Goal: Task Accomplishment & Management: Use online tool/utility

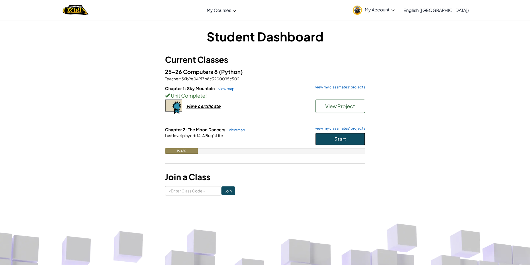
click at [339, 138] on span "Start" at bounding box center [341, 139] width 12 height 6
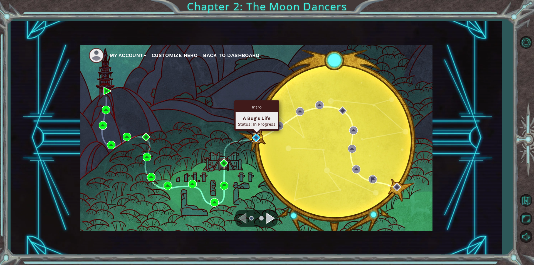
click at [255, 139] on img at bounding box center [256, 138] width 8 height 8
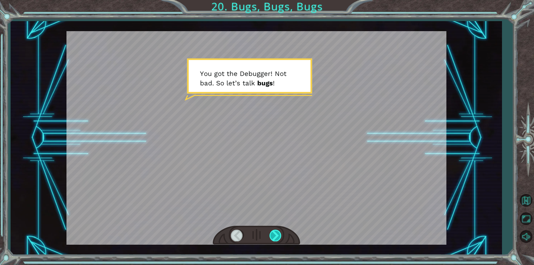
click at [270, 238] on div at bounding box center [276, 235] width 13 height 11
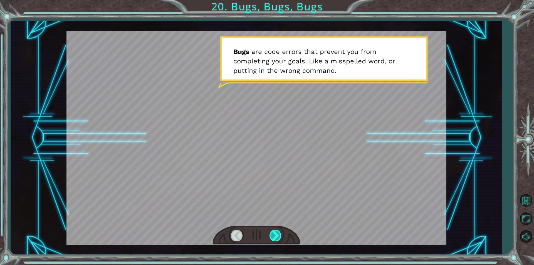
click at [275, 236] on div at bounding box center [276, 235] width 13 height 11
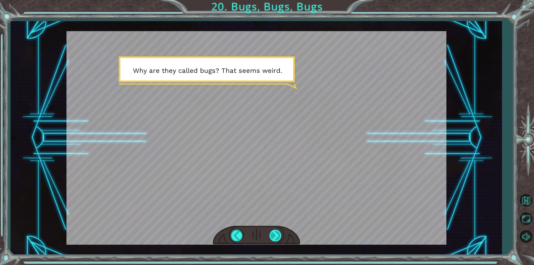
click at [273, 233] on div at bounding box center [276, 235] width 13 height 11
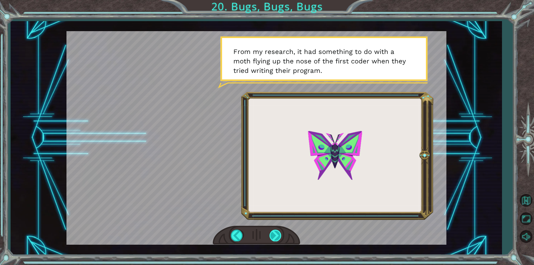
click at [275, 236] on div at bounding box center [276, 235] width 13 height 11
click at [277, 237] on div at bounding box center [276, 235] width 13 height 11
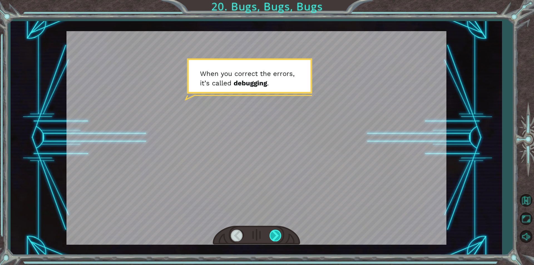
click at [276, 237] on div at bounding box center [276, 235] width 13 height 11
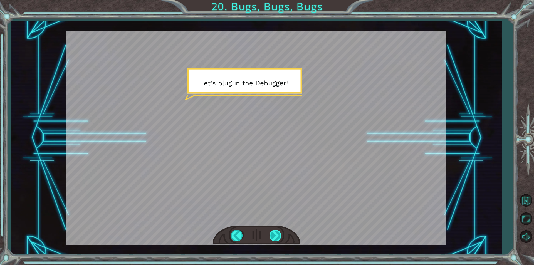
click at [276, 237] on div at bounding box center [276, 235] width 13 height 11
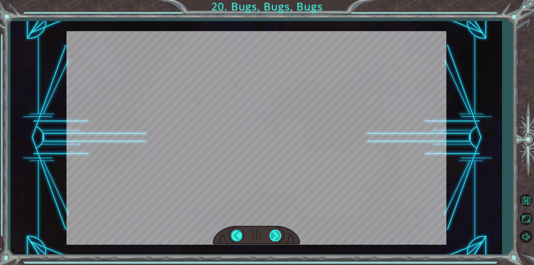
click at [276, 237] on div at bounding box center [276, 235] width 13 height 11
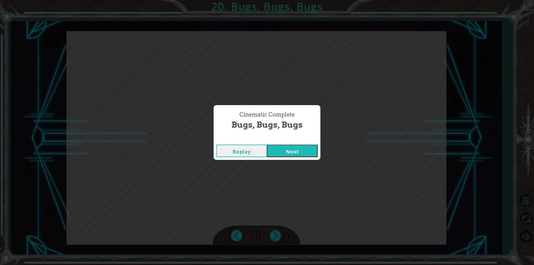
click at [302, 152] on button "Next" at bounding box center [292, 151] width 51 height 13
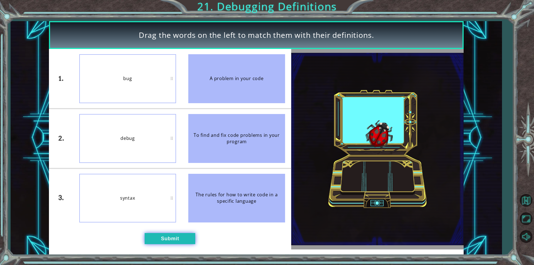
click at [195, 239] on button "Submit" at bounding box center [170, 238] width 51 height 11
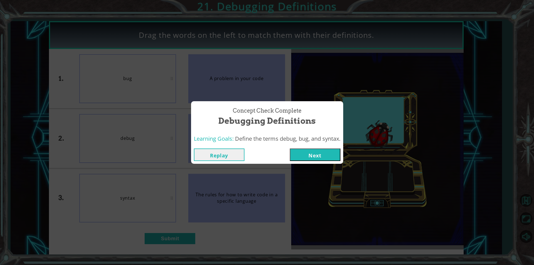
click at [335, 156] on button "Next" at bounding box center [315, 155] width 51 height 13
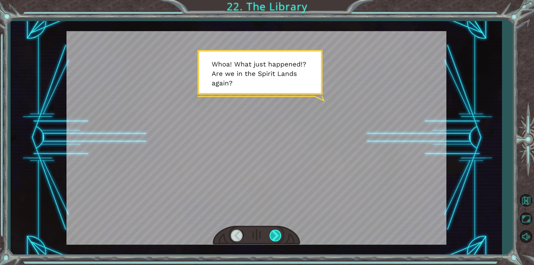
click at [273, 236] on div at bounding box center [276, 235] width 13 height 11
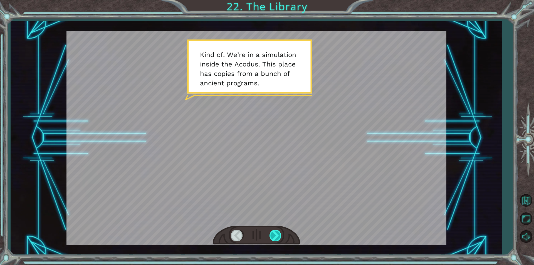
click at [273, 236] on div at bounding box center [276, 235] width 13 height 11
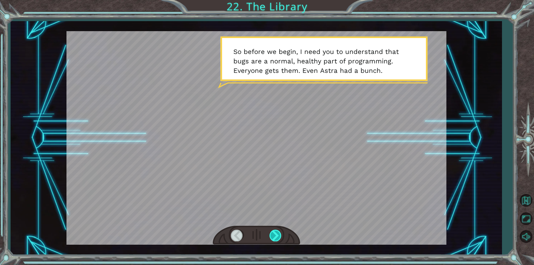
click at [273, 236] on div at bounding box center [276, 235] width 13 height 11
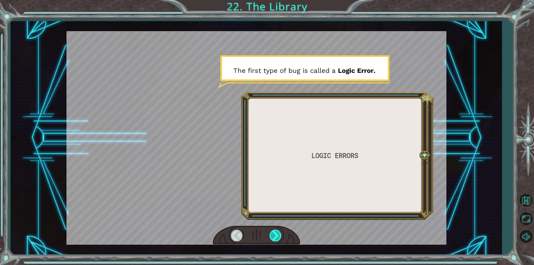
click at [274, 236] on div at bounding box center [276, 235] width 13 height 11
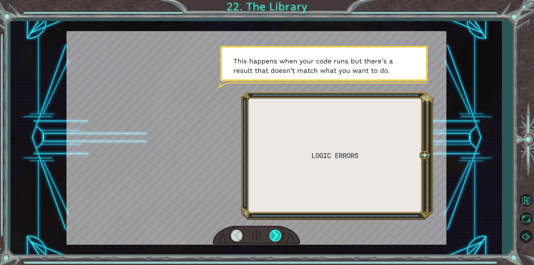
click at [274, 236] on div at bounding box center [276, 235] width 13 height 11
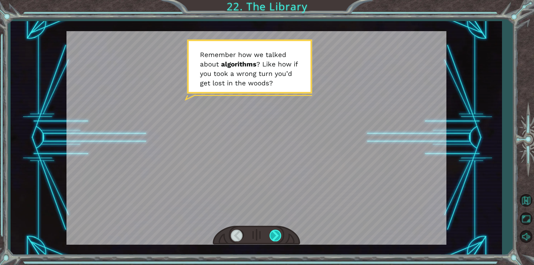
click at [274, 236] on div at bounding box center [276, 235] width 13 height 11
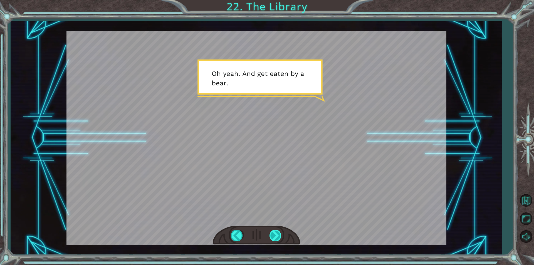
click at [274, 236] on div at bounding box center [276, 235] width 13 height 11
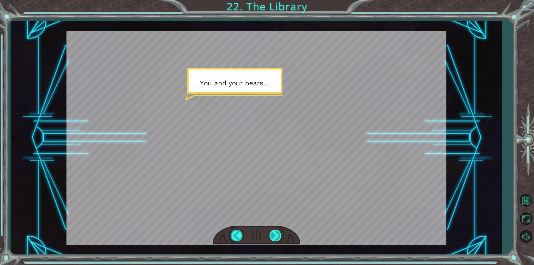
click at [274, 236] on div at bounding box center [276, 235] width 13 height 11
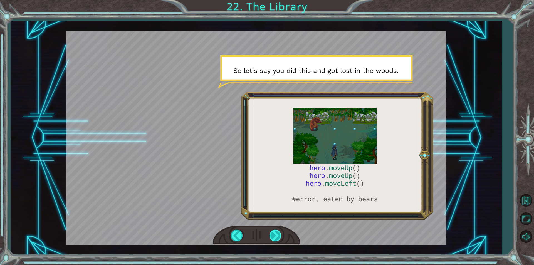
click at [274, 236] on div at bounding box center [276, 235] width 13 height 11
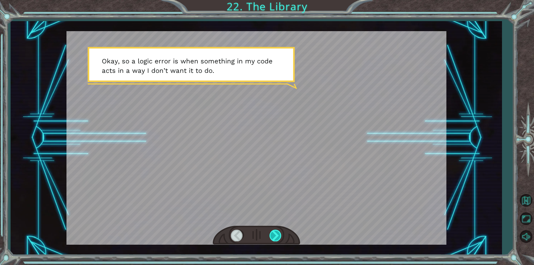
click at [274, 236] on div at bounding box center [276, 235] width 13 height 11
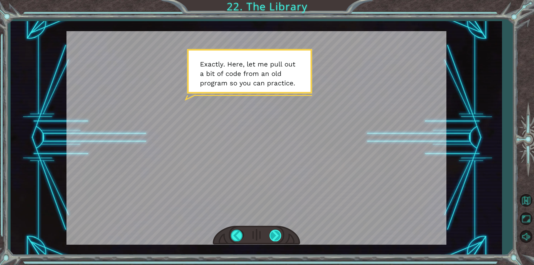
click at [274, 236] on div at bounding box center [276, 235] width 13 height 11
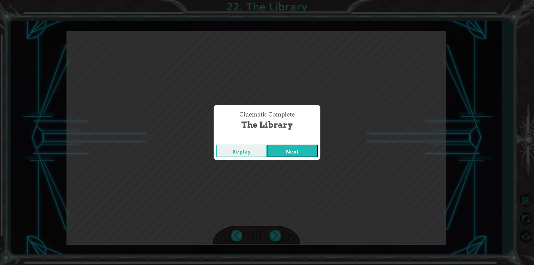
click at [288, 149] on button "Next" at bounding box center [292, 151] width 51 height 13
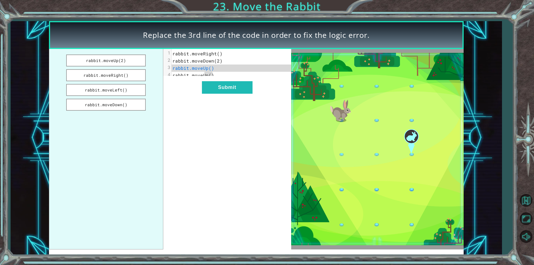
drag, startPoint x: 213, startPoint y: 76, endPoint x: 205, endPoint y: 79, distance: 8.4
click at [205, 79] on pre "rabbit.moveUp()" at bounding box center [234, 75] width 124 height 7
click at [214, 77] on pre "rabbit.moveUp()" at bounding box center [234, 75] width 124 height 7
click at [206, 67] on span "rabbit.moveUp()" at bounding box center [194, 68] width 42 height 6
click at [98, 75] on button "rabbit.moveRight()" at bounding box center [106, 75] width 80 height 12
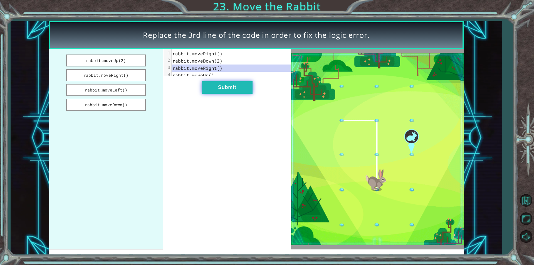
click at [235, 91] on button "Submit" at bounding box center [227, 87] width 51 height 13
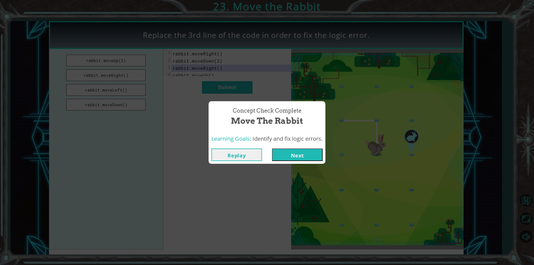
click at [304, 151] on button "Next" at bounding box center [297, 155] width 51 height 13
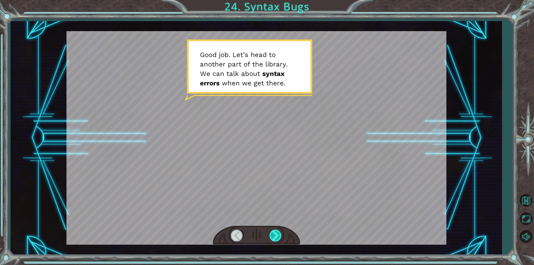
click at [273, 237] on div at bounding box center [276, 235] width 13 height 11
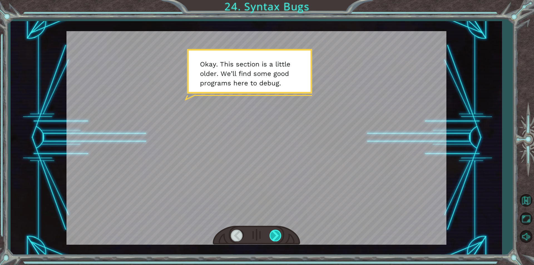
click at [273, 237] on div at bounding box center [276, 235] width 13 height 11
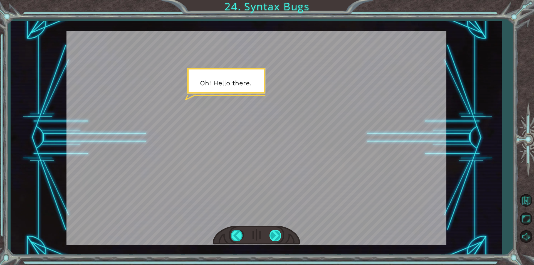
click at [273, 237] on div at bounding box center [276, 235] width 13 height 11
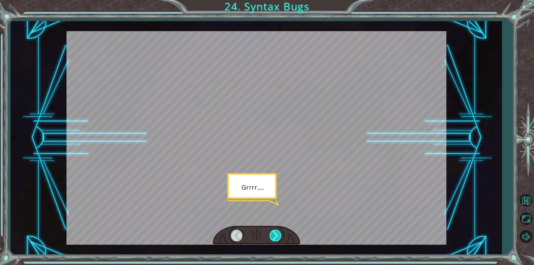
click at [273, 237] on div at bounding box center [276, 235] width 13 height 11
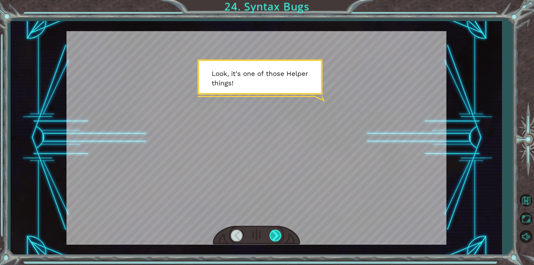
click at [273, 237] on div at bounding box center [276, 235] width 13 height 11
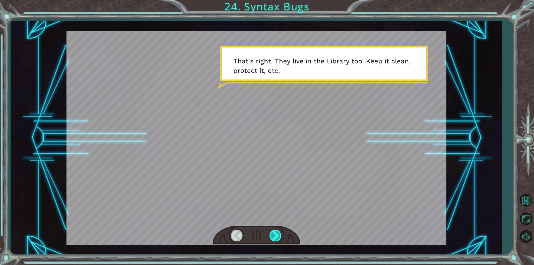
click at [273, 237] on div at bounding box center [276, 235] width 13 height 11
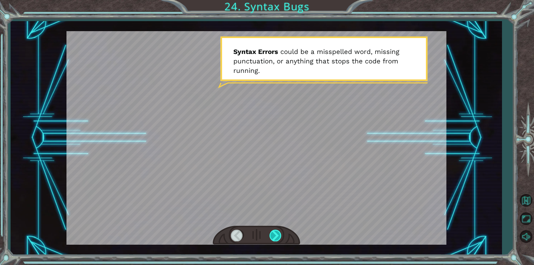
click at [273, 237] on div at bounding box center [276, 235] width 13 height 11
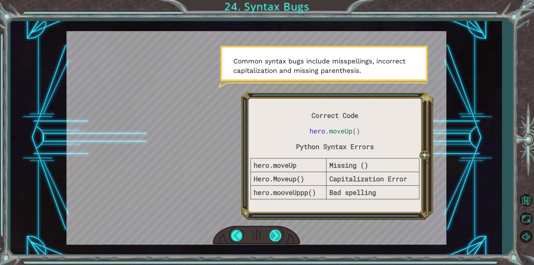
click at [273, 237] on div at bounding box center [276, 235] width 13 height 11
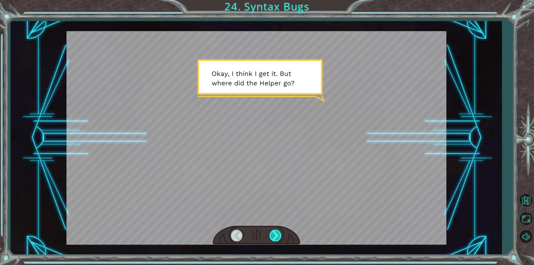
click at [273, 237] on div at bounding box center [276, 235] width 13 height 11
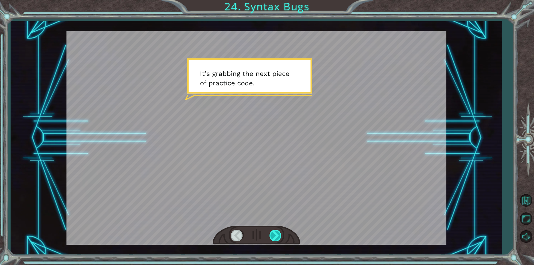
click at [273, 237] on div at bounding box center [276, 235] width 13 height 11
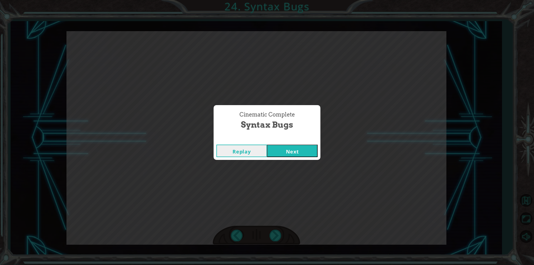
click at [301, 155] on button "Next" at bounding box center [292, 151] width 51 height 13
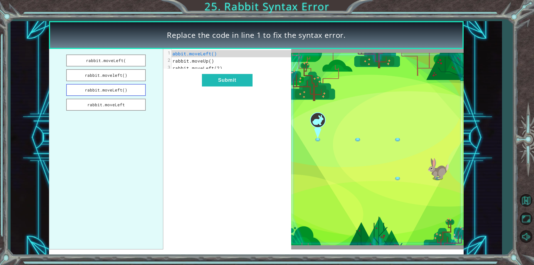
click at [100, 92] on button "rabbit.moveLeft()" at bounding box center [106, 90] width 80 height 12
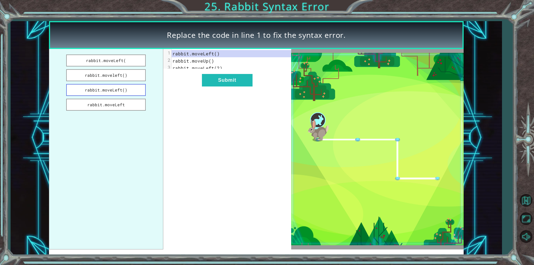
click at [117, 90] on button "rabbit.moveLeft()" at bounding box center [106, 90] width 80 height 12
click at [124, 87] on button "rabbit.moveLeft()" at bounding box center [106, 90] width 80 height 12
drag, startPoint x: 136, startPoint y: 91, endPoint x: 181, endPoint y: 97, distance: 45.2
click at [181, 97] on div "rabbit.moveLeft( rabbit.moveleft() rabbit.moveLeft() rabbit.moveLeft xxxxxxxxxx…" at bounding box center [170, 149] width 242 height 200
click at [100, 89] on button "rabbit.moveLeft()" at bounding box center [106, 90] width 80 height 12
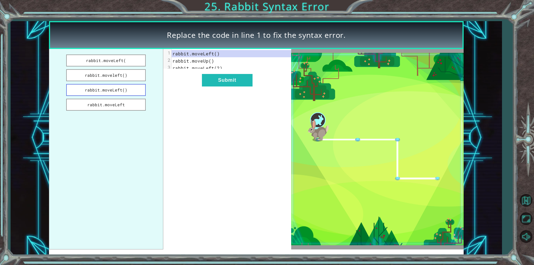
click at [100, 89] on button "rabbit.moveLeft()" at bounding box center [106, 90] width 80 height 12
click at [208, 87] on button "Submit" at bounding box center [227, 80] width 51 height 13
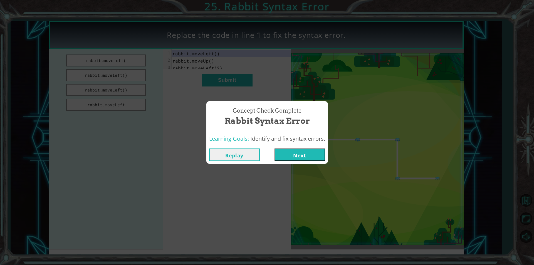
click at [303, 155] on button "Next" at bounding box center [300, 155] width 51 height 13
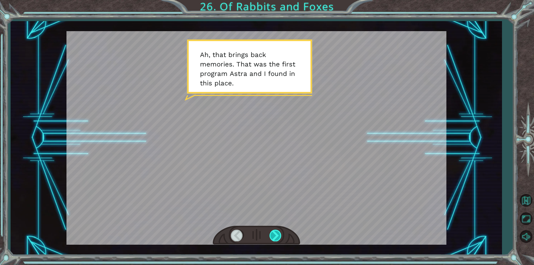
click at [277, 237] on div at bounding box center [276, 235] width 13 height 11
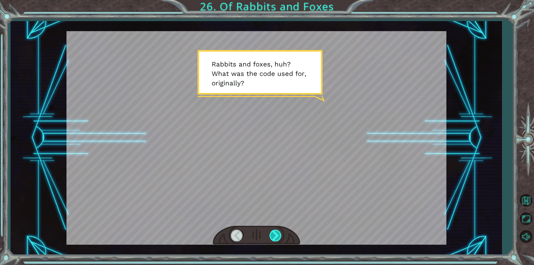
click at [276, 235] on div at bounding box center [276, 235] width 13 height 11
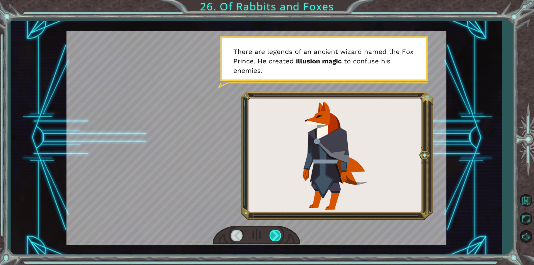
click at [278, 237] on div at bounding box center [276, 235] width 13 height 11
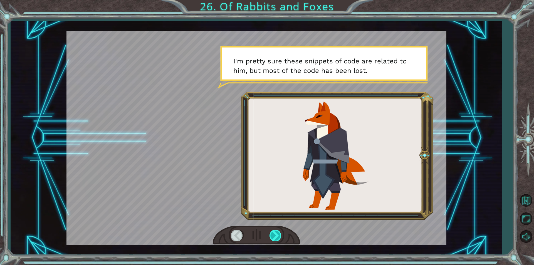
click at [278, 237] on div at bounding box center [276, 235] width 13 height 11
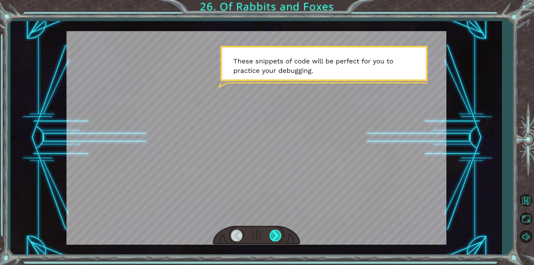
click at [278, 237] on div at bounding box center [276, 235] width 13 height 11
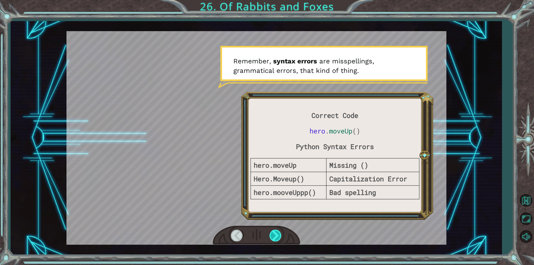
click at [278, 237] on div at bounding box center [276, 235] width 13 height 11
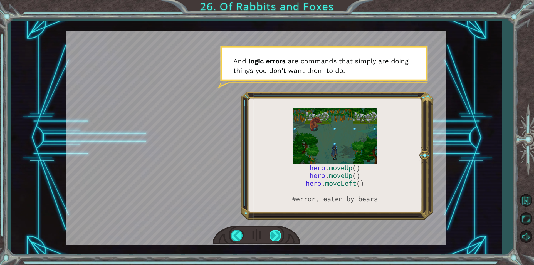
click at [278, 237] on div at bounding box center [276, 235] width 13 height 11
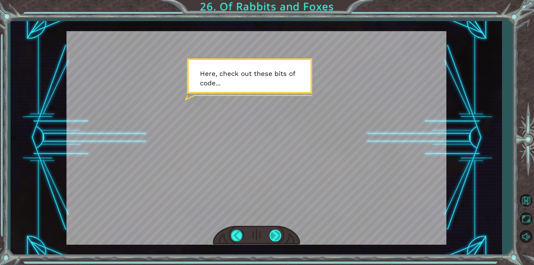
click at [278, 237] on div at bounding box center [276, 235] width 13 height 11
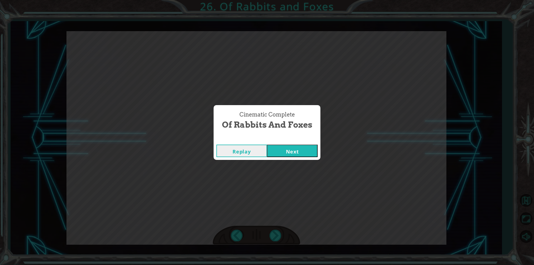
click at [291, 153] on button "Next" at bounding box center [292, 151] width 51 height 13
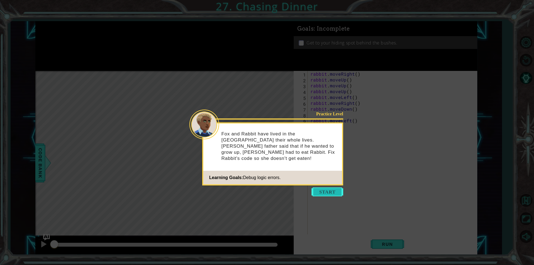
click at [324, 194] on button "Start" at bounding box center [328, 192] width 32 height 9
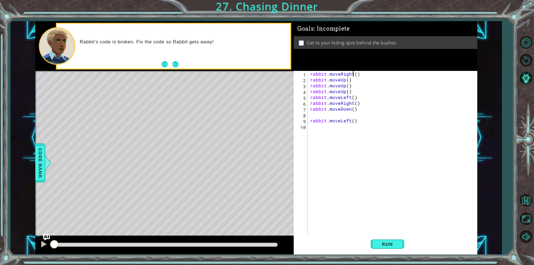
click at [354, 75] on div "rabbit . moveRight ( ) rabbit . moveUp ( ) rabbit . moveUp ( ) rabbit . moveUp …" at bounding box center [394, 158] width 170 height 175
click at [349, 92] on div "rabbit . moveRight ( 2 ) rabbit . moveUp ( ) rabbit . moveUp ( ) rabbit . moveU…" at bounding box center [394, 158] width 170 height 175
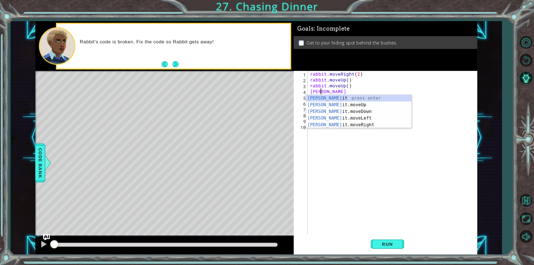
type textarea "r"
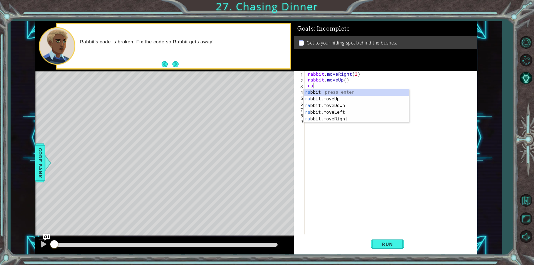
type textarea "r"
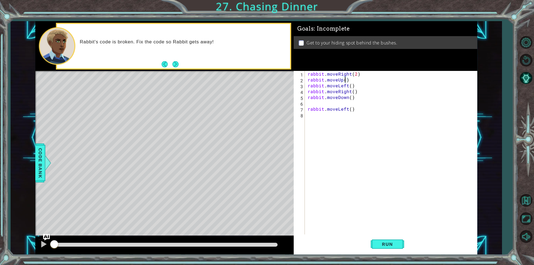
scroll to position [0, 2]
click at [351, 84] on div "rabbit . moveRight ( 2 ) rabbit . moveUp ( 2 ) rabbit . moveLeft ( ) rabbit . m…" at bounding box center [393, 158] width 172 height 175
drag, startPoint x: 358, startPoint y: 94, endPoint x: 308, endPoint y: 91, distance: 50.2
click at [308, 91] on div "rabbit . moveRight ( 2 ) rabbit . moveUp ( 2 ) rabbit . moveLeft ( 2 ) rabbit .…" at bounding box center [393, 158] width 172 height 175
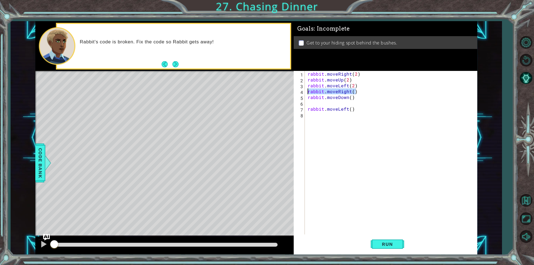
type textarea "rabbit.moveRight()"
click at [350, 93] on div "rabbit . moveRight ( 2 ) rabbit . moveUp ( 2 ) rabbit . moveLeft ( 2 ) rabbit .…" at bounding box center [393, 158] width 172 height 175
type textarea "rabbit.moveDown(1)"
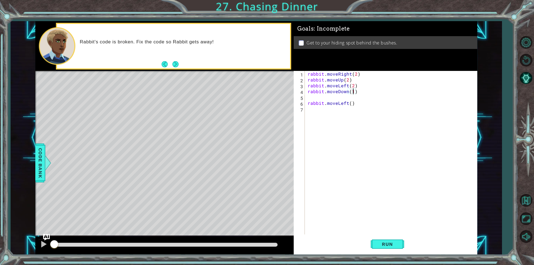
click at [336, 98] on div "rabbit . moveRight ( 2 ) rabbit . moveUp ( 2 ) rabbit . moveLeft ( 2 ) rabbit .…" at bounding box center [393, 158] width 172 height 175
type textarea "rabbit.moveDown(1)"
click at [329, 105] on div "rabbit . moveRight ( 2 ) rabbit . moveUp ( 2 ) rabbit . moveLeft ( 2 ) rabbit .…" at bounding box center [393, 158] width 172 height 175
click at [384, 244] on span "Run" at bounding box center [388, 245] width 22 height 6
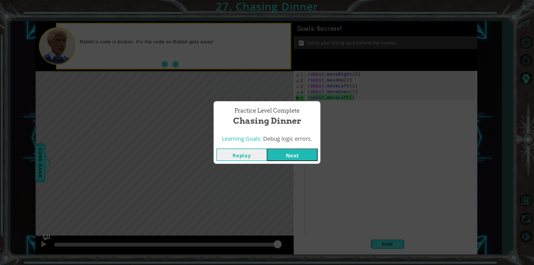
click at [278, 158] on button "Next" at bounding box center [292, 155] width 51 height 13
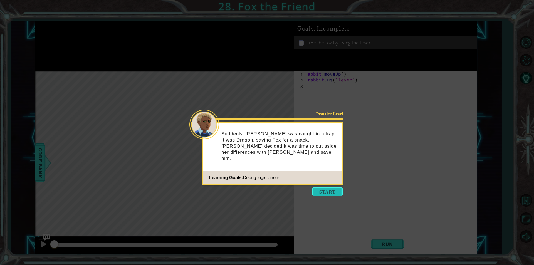
click at [318, 191] on button "Start" at bounding box center [328, 192] width 32 height 9
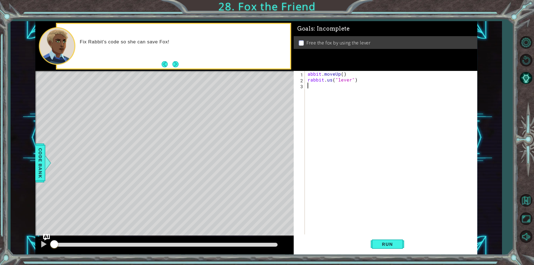
click at [309, 73] on div "abbit . moveUp ( ) rabbit . us ( "lever" )" at bounding box center [393, 158] width 172 height 175
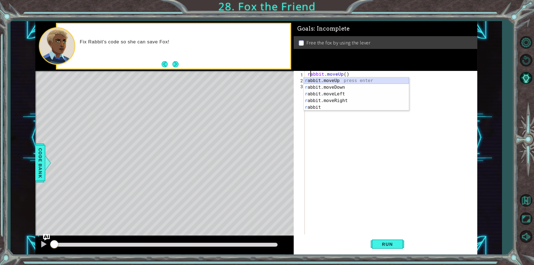
click at [336, 79] on div "r abbit.moveUp press enter r abbit.moveDown press enter r abbit.moveLeft press …" at bounding box center [356, 100] width 105 height 47
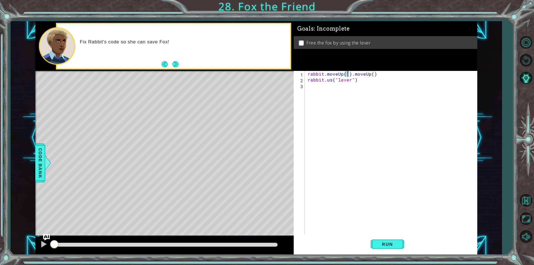
click at [375, 77] on div "rabbit . moveUp ( 1 ) . moveUp ( ) rabbit . us ( "lever" )" at bounding box center [393, 158] width 172 height 175
click at [374, 75] on div "rabbit . moveUp ( 1 ) . moveUp ( ) rabbit . us ( "lever" )" at bounding box center [393, 158] width 172 height 175
click at [396, 245] on span "Run" at bounding box center [388, 245] width 22 height 6
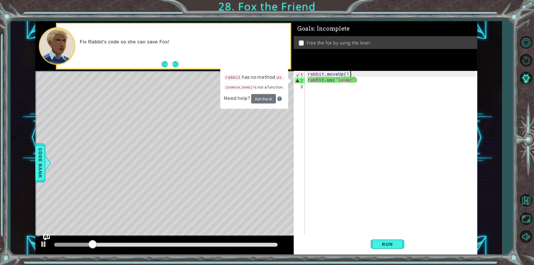
click at [331, 82] on div "rabbit . moveUp ( 1 ) rabbit . us ( "lever" )" at bounding box center [393, 158] width 172 height 175
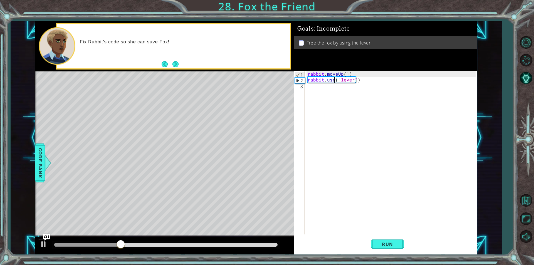
scroll to position [0, 1]
type textarea "rabbit.use("lever")"
click at [386, 239] on button "Run" at bounding box center [387, 244] width 33 height 18
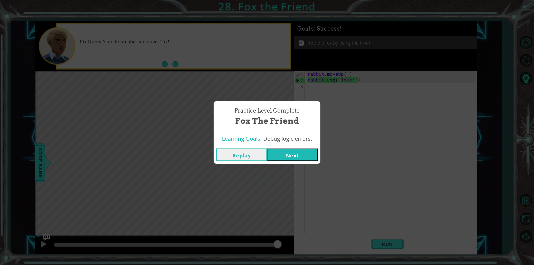
click at [301, 156] on button "Next" at bounding box center [292, 155] width 51 height 13
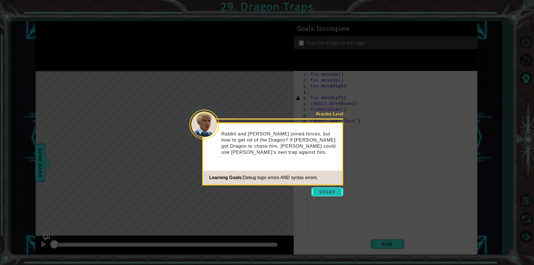
click at [323, 191] on button "Start" at bounding box center [328, 192] width 32 height 9
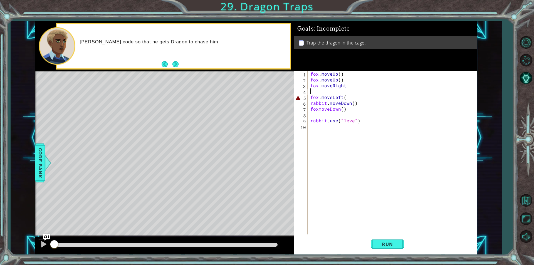
click at [326, 94] on div "fox . moveUp ( ) fox . moveUp ( ) fox . moveRight fox . moveLeft ( rabbit . mov…" at bounding box center [393, 158] width 169 height 175
click at [344, 92] on div "fox . moveUp ( ) fox . moveUp ( ) fox . moveRight ( 1 ) fox . moveLeft ( rabbit…" at bounding box center [393, 158] width 172 height 175
click at [355, 97] on div "fox . moveUp ( ) fox . moveUp ( ) fox . moveRight ( 1 ) fox . moveLeft ( ) rabb…" at bounding box center [393, 158] width 172 height 175
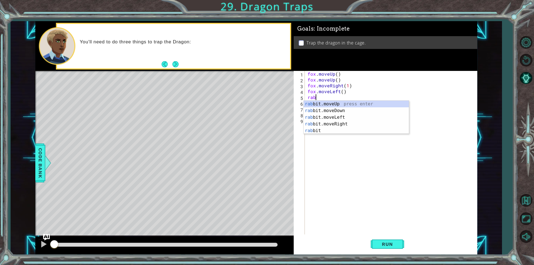
scroll to position [0, 0]
type textarea "r"
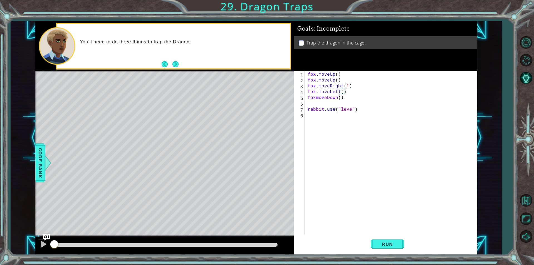
click at [341, 97] on div "fox . moveUp ( ) fox . moveUp ( ) fox . moveRight ( 1 ) fox . moveLeft ( ) foxm…" at bounding box center [393, 158] width 172 height 175
type textarea "foxmoveDown(2)"
click at [320, 103] on div "fox . moveUp ( ) fox . moveUp ( ) fox . moveRight ( 1 ) fox . moveLeft ( ) foxm…" at bounding box center [393, 158] width 172 height 175
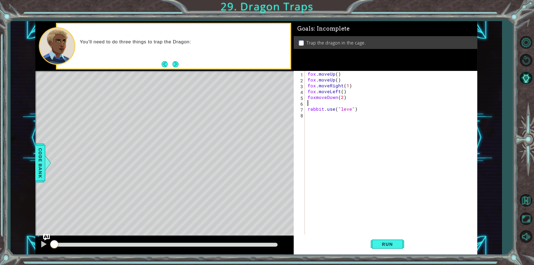
type textarea "foxmoveDown(2)"
click at [318, 109] on div "fox . moveUp ( ) fox . moveUp ( ) fox . moveRight ( 1 ) fox . moveLeft ( ) foxm…" at bounding box center [393, 158] width 172 height 175
click at [351, 103] on div "fox . moveUp ( ) fox . moveUp ( ) fox . moveRight ( 1 ) fox . moveLeft ( ) foxm…" at bounding box center [393, 158] width 172 height 175
click at [379, 241] on button "Run" at bounding box center [387, 244] width 33 height 18
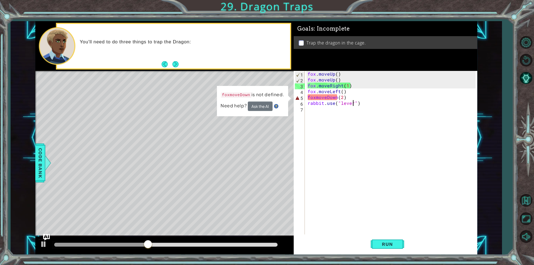
click at [315, 97] on div "fox . moveUp ( ) fox . moveUp ( ) fox . moveRight ( 1 ) fox . moveLeft ( ) foxm…" at bounding box center [393, 158] width 172 height 175
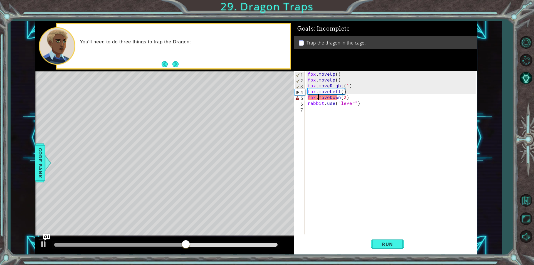
scroll to position [0, 1]
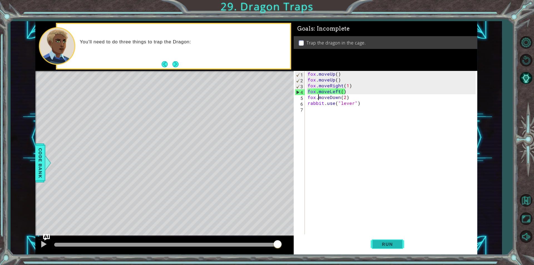
type textarea "fox.moveDown(2)"
click at [383, 243] on span "Run" at bounding box center [388, 245] width 22 height 6
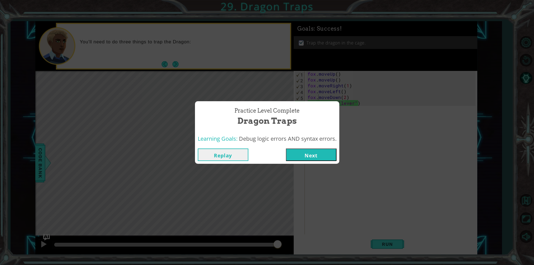
click at [316, 158] on button "Next" at bounding box center [311, 155] width 51 height 13
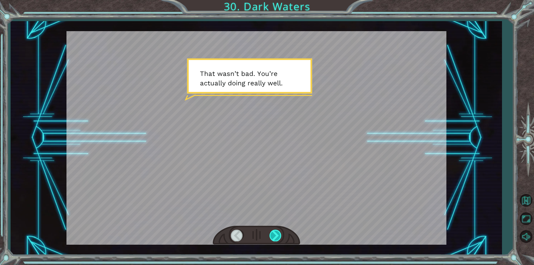
click at [277, 236] on div at bounding box center [276, 235] width 13 height 11
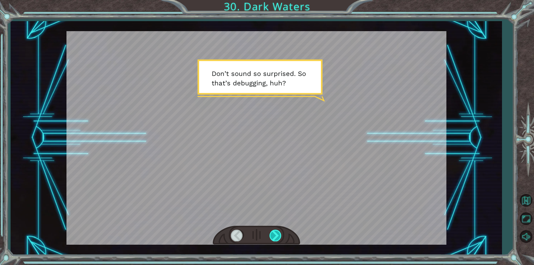
click at [277, 236] on div at bounding box center [276, 235] width 13 height 11
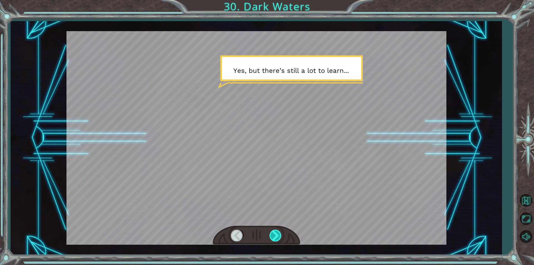
click at [277, 236] on div at bounding box center [276, 235] width 13 height 11
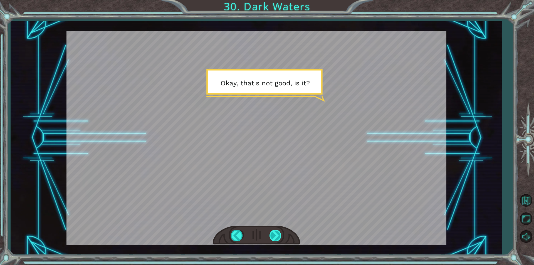
click at [277, 236] on div at bounding box center [276, 235] width 13 height 11
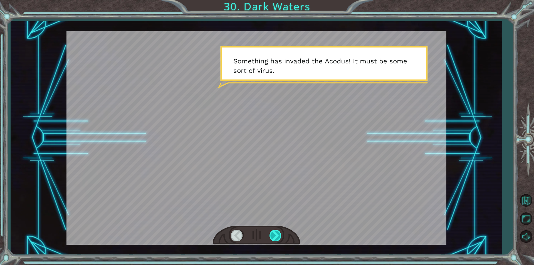
click at [277, 236] on div at bounding box center [276, 235] width 13 height 11
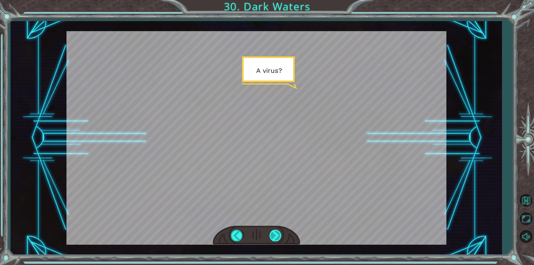
click at [277, 236] on div at bounding box center [276, 235] width 13 height 11
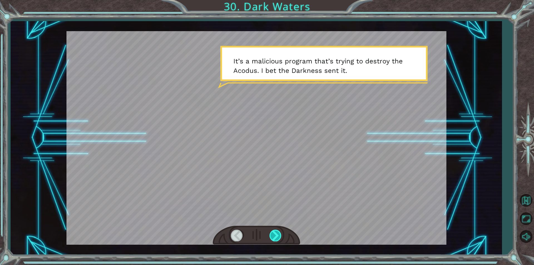
click at [277, 236] on div at bounding box center [276, 235] width 13 height 11
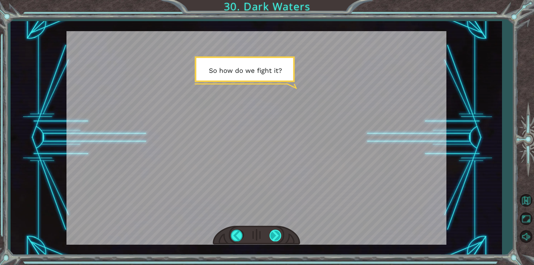
click at [277, 236] on div at bounding box center [276, 235] width 13 height 11
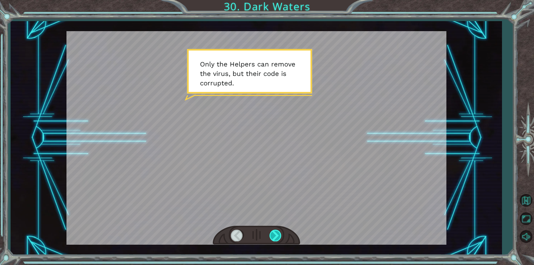
click at [277, 236] on div at bounding box center [276, 235] width 13 height 11
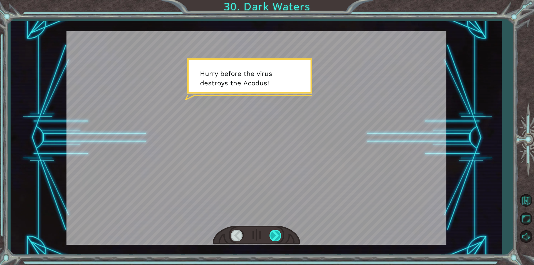
click at [277, 236] on div at bounding box center [276, 235] width 13 height 11
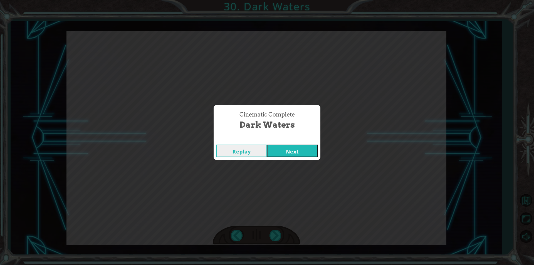
click at [299, 151] on button "Next" at bounding box center [292, 151] width 51 height 13
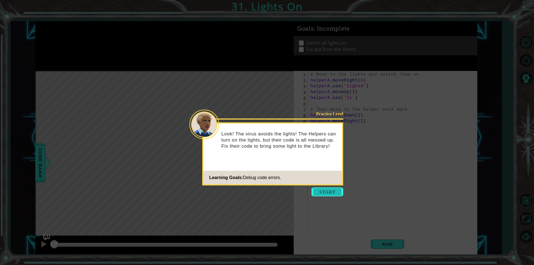
click at [331, 193] on button "Start" at bounding box center [328, 192] width 32 height 9
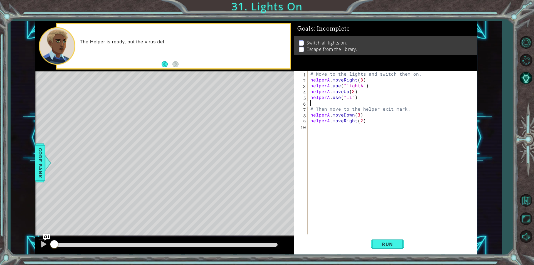
click at [350, 104] on div "# Move to the lights and switch them on. helperA . moveRight ( 3 ) helperA . us…" at bounding box center [393, 158] width 169 height 175
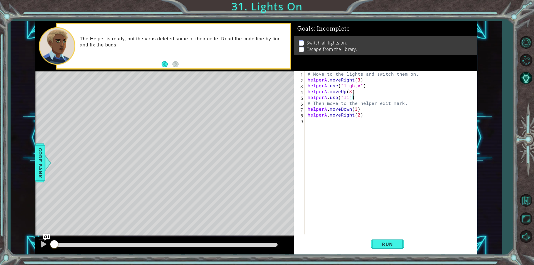
click at [347, 97] on div "# Move to the lights and switch them on. helperA . moveRight ( 3 ) helperA . us…" at bounding box center [393, 158] width 172 height 175
click at [366, 102] on div ""light A" press enter" at bounding box center [388, 111] width 105 height 20
click at [389, 243] on span "Run" at bounding box center [388, 245] width 22 height 6
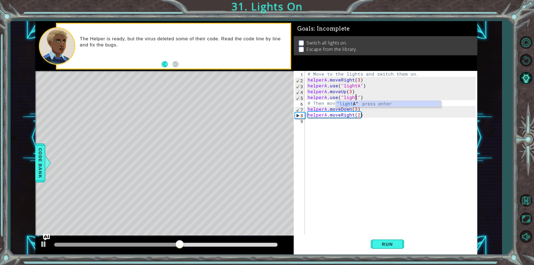
scroll to position [0, 3]
click at [394, 240] on button "Run" at bounding box center [387, 244] width 33 height 18
click at [357, 110] on div "# Move to the lights and switch them on. helperA . moveRight ( 3 ) helperA . us…" at bounding box center [393, 158] width 172 height 175
type textarea "helperA.moveDown(1)"
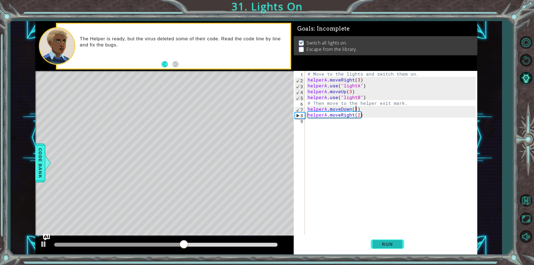
click at [373, 245] on button "Run" at bounding box center [387, 244] width 33 height 18
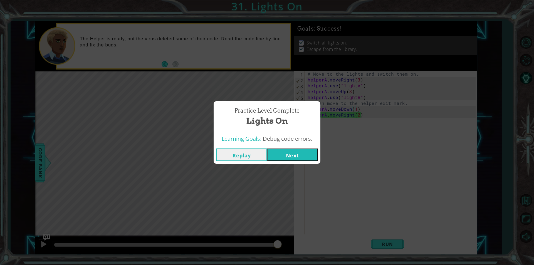
click at [292, 152] on button "Next" at bounding box center [292, 155] width 51 height 13
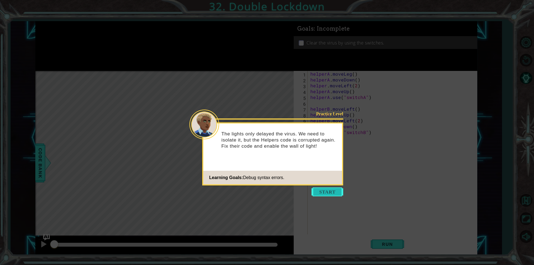
click at [323, 191] on button "Start" at bounding box center [328, 192] width 32 height 9
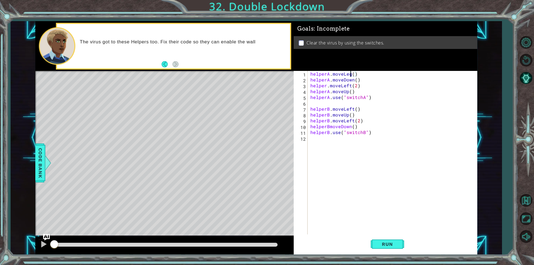
click at [351, 75] on div "helperA . moveLeg ( ) helperA . moveDown ( ) helper . moveLeft ( 2 ) helperA . …" at bounding box center [393, 158] width 169 height 175
type textarea "helperA.moveLeft()"
click at [350, 103] on div "helperA . moveLeft ( ) helperA . moveDown ( ) helper . moveLeft ( 2 ) helperA .…" at bounding box center [393, 158] width 169 height 175
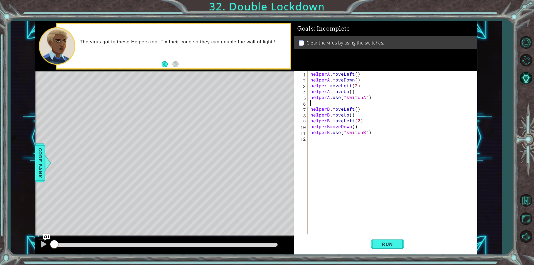
type textarea "helperA.use("switchA")"
click at [330, 122] on div "helperA . moveLeft ( ) helperA . moveDown ( ) helper . moveLeft ( 2 ) helperA .…" at bounding box center [393, 158] width 169 height 175
click at [386, 247] on button "Run" at bounding box center [387, 244] width 33 height 18
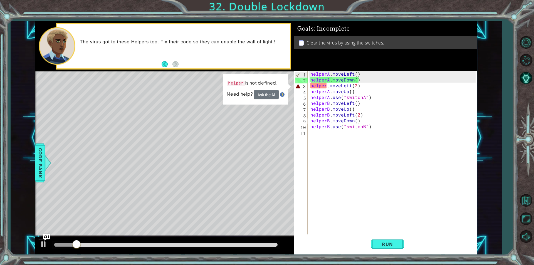
click at [326, 85] on div "helperA . moveLeft ( ) helperA . moveDown ( ) helper . moveLeft ( 2 ) helperA .…" at bounding box center [393, 158] width 169 height 175
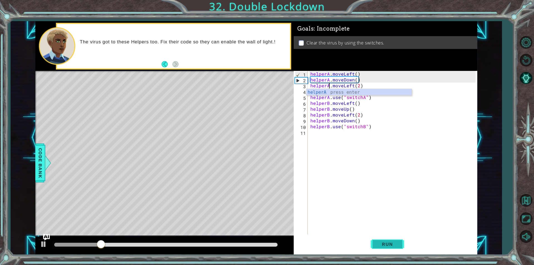
type textarea "helperA.moveLeft(2)"
click at [396, 245] on span "Run" at bounding box center [388, 245] width 22 height 6
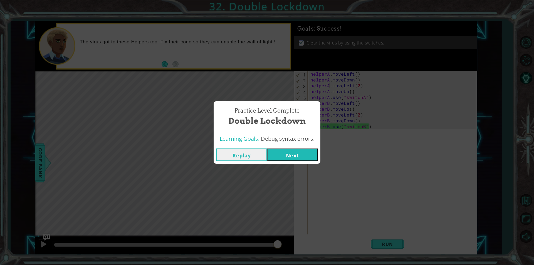
click at [295, 155] on button "Next" at bounding box center [292, 155] width 51 height 13
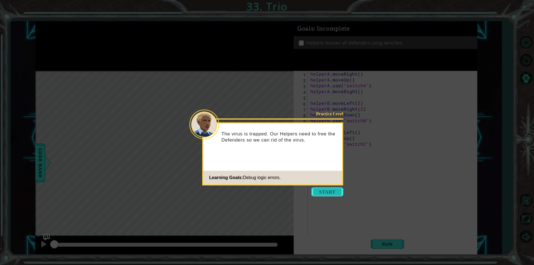
click at [322, 189] on button "Start" at bounding box center [328, 192] width 32 height 9
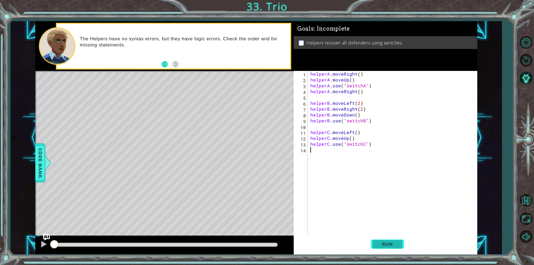
click at [394, 243] on span "Run" at bounding box center [388, 245] width 22 height 6
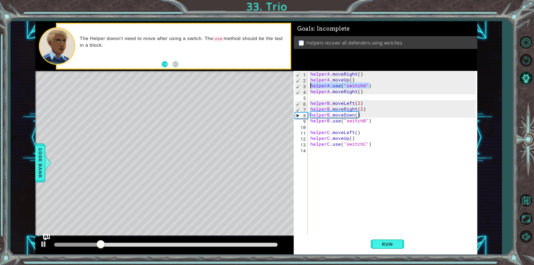
drag, startPoint x: 372, startPoint y: 85, endPoint x: 298, endPoint y: 83, distance: 73.8
click at [298, 83] on div "1 2 3 4 5 6 7 8 9 10 11 12 13 14 helperA . moveRight ( ) helperA . moveUp ( ) h…" at bounding box center [385, 153] width 182 height 164
type textarea "helperA.use("switchA")"
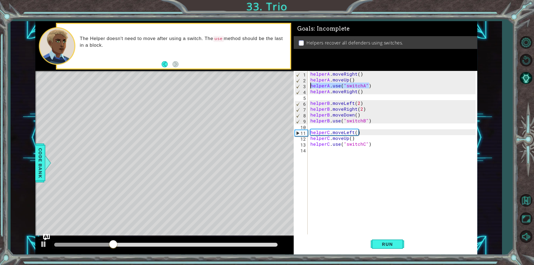
click at [348, 97] on div "helperA . moveRight ( ) helperA . moveUp ( ) helperA . use ( "switchA" ) helper…" at bounding box center [393, 158] width 169 height 175
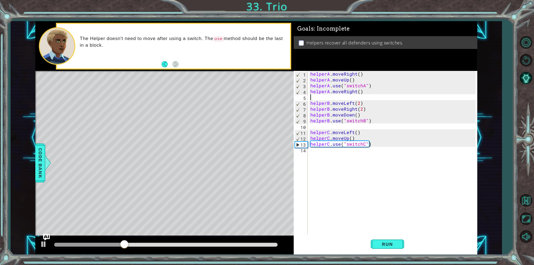
click at [348, 97] on div "helperA . moveRight ( ) helperA . moveUp ( ) helperA . use ( "switchA" ) helper…" at bounding box center [393, 158] width 169 height 175
paste textarea "helperA.use("switchA")"
type textarea "helperA.use("switchA")"
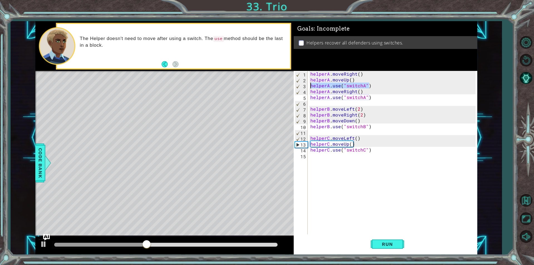
drag, startPoint x: 369, startPoint y: 85, endPoint x: 309, endPoint y: 87, distance: 60.4
click at [309, 87] on div "1 2 3 4 5 6 7 8 9 10 11 12 13 14 15 helperA . moveRight ( ) helperA . moveUp ( …" at bounding box center [385, 153] width 182 height 164
type textarea "helperA.use("switchA")"
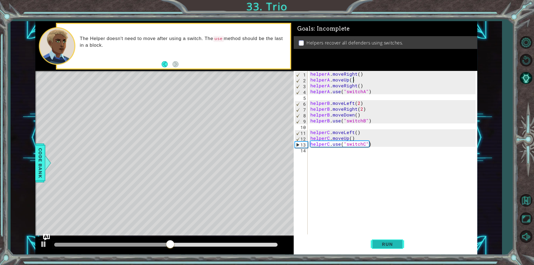
click at [396, 242] on span "Run" at bounding box center [388, 245] width 22 height 6
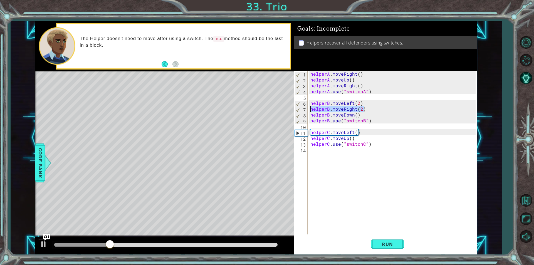
drag, startPoint x: 365, startPoint y: 110, endPoint x: 306, endPoint y: 108, distance: 59.0
click at [306, 108] on div "helperA.moveUp() 1 2 3 4 5 6 7 8 9 10 11 12 13 14 helperA . moveRight ( ) helpe…" at bounding box center [385, 153] width 182 height 164
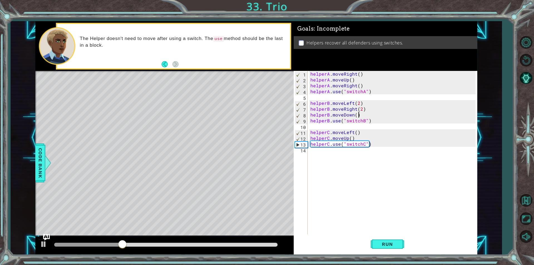
click at [359, 113] on div "helperA . moveRight ( ) helperA . moveUp ( ) helperA . moveRight ( ) helperA . …" at bounding box center [393, 158] width 169 height 175
type textarea "helperB.moveDown()"
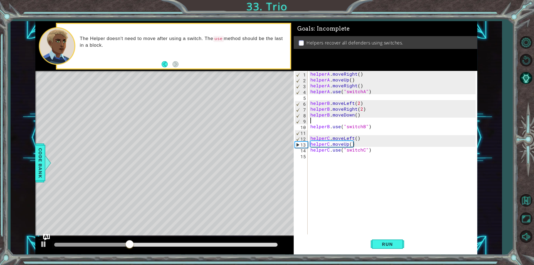
paste textarea "helperB.moveRight(2)"
type textarea "helperB.moveRight(2)"
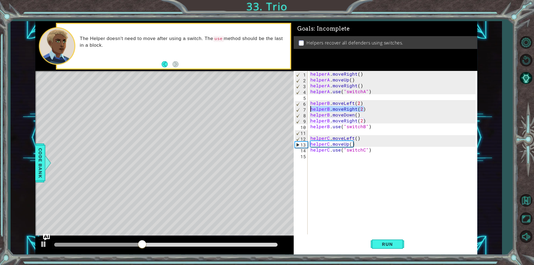
drag, startPoint x: 366, startPoint y: 109, endPoint x: 305, endPoint y: 108, distance: 61.0
click at [305, 108] on div "helperB.moveRight(2) 1 2 3 4 5 6 7 8 9 10 11 12 13 14 15 helperA . moveRight ( …" at bounding box center [385, 153] width 182 height 164
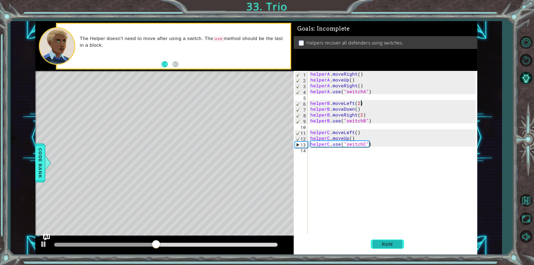
click at [393, 248] on button "Run" at bounding box center [387, 244] width 33 height 18
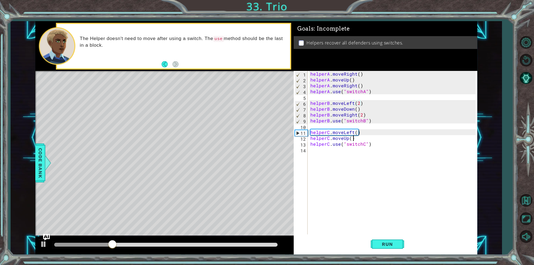
click at [355, 139] on div "helperA . moveRight ( ) helperA . moveUp ( ) helperA . moveRight ( ) helperA . …" at bounding box center [393, 158] width 169 height 175
type textarea "helperC.moveUp()"
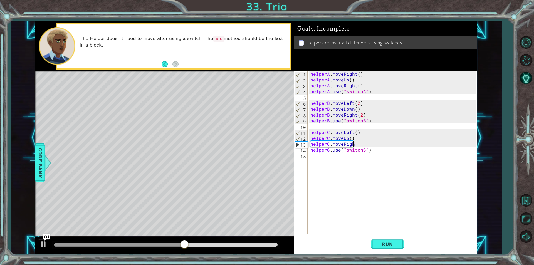
scroll to position [0, 3]
click at [392, 247] on span "Run" at bounding box center [388, 245] width 22 height 6
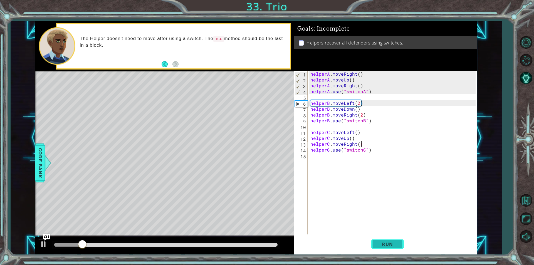
scroll to position [0, 3]
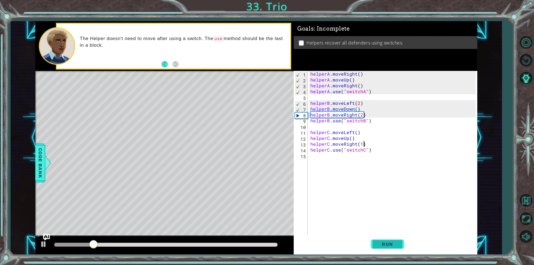
type textarea "helperC.moveRight(1)"
click at [388, 244] on span "Run" at bounding box center [388, 245] width 22 height 6
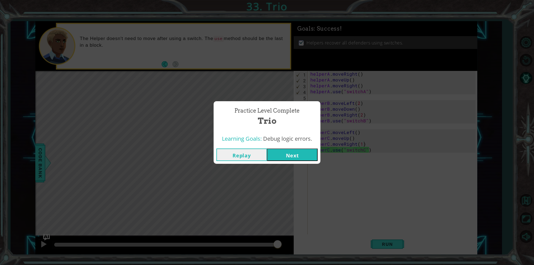
click at [302, 159] on button "Next" at bounding box center [292, 155] width 51 height 13
